Goal: Navigation & Orientation: Understand site structure

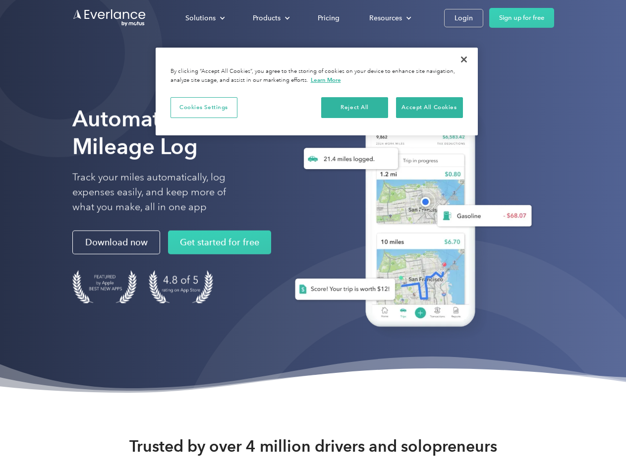
click at [205, 18] on div "Solutions" at bounding box center [200, 18] width 30 height 12
click at [270, 18] on div "Products" at bounding box center [267, 18] width 28 height 12
click at [389, 18] on div "Resources" at bounding box center [385, 18] width 33 height 12
click at [204, 107] on button "Cookies Settings" at bounding box center [203, 107] width 67 height 21
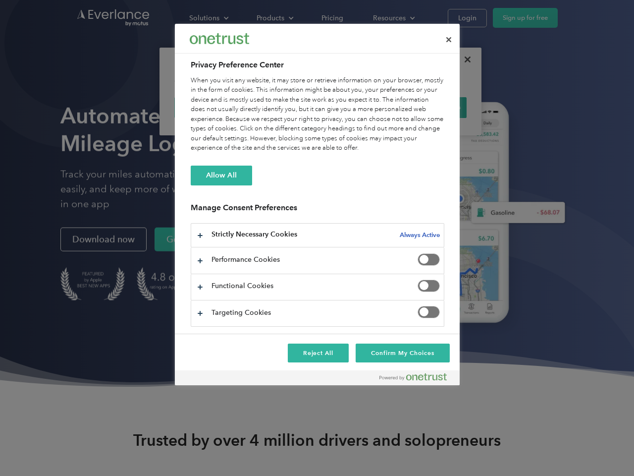
click at [355, 107] on div "When you visit any website, it may store or retrieve information on your browse…" at bounding box center [318, 114] width 254 height 77
click at [429, 107] on div "When you visit any website, it may store or retrieve information on your browse…" at bounding box center [318, 114] width 254 height 77
click at [464, 59] on div at bounding box center [317, 238] width 634 height 476
